Goal: Transaction & Acquisition: Purchase product/service

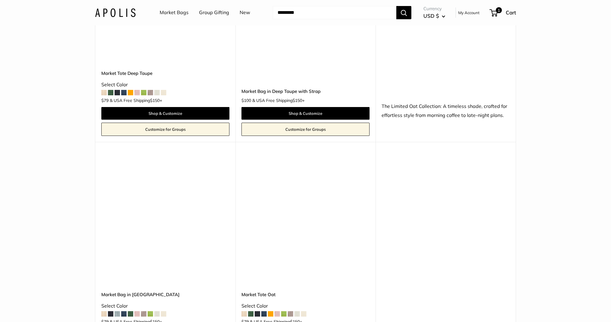
scroll to position [3423, 0]
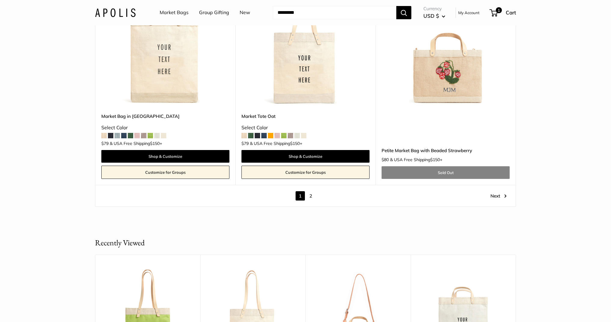
click at [312, 196] on link "2" at bounding box center [310, 195] width 9 height 9
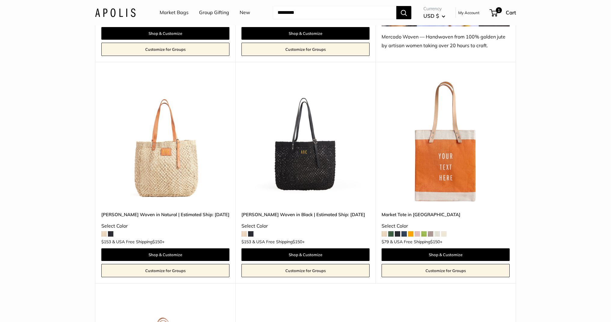
scroll to position [484, 0]
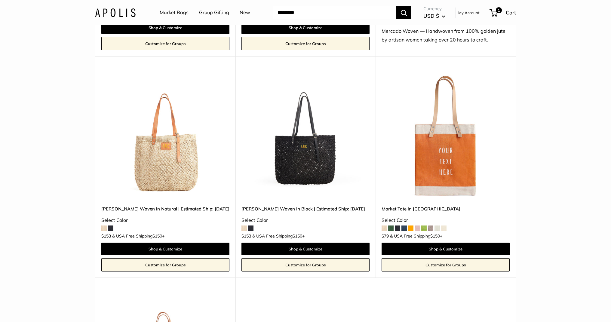
click at [0, 0] on img at bounding box center [0, 0] width 0 height 0
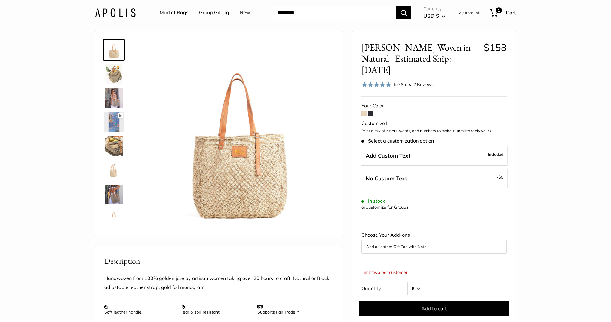
scroll to position [17, 0]
click at [371, 111] on span at bounding box center [370, 113] width 5 height 5
